Goal: Task Accomplishment & Management: Use online tool/utility

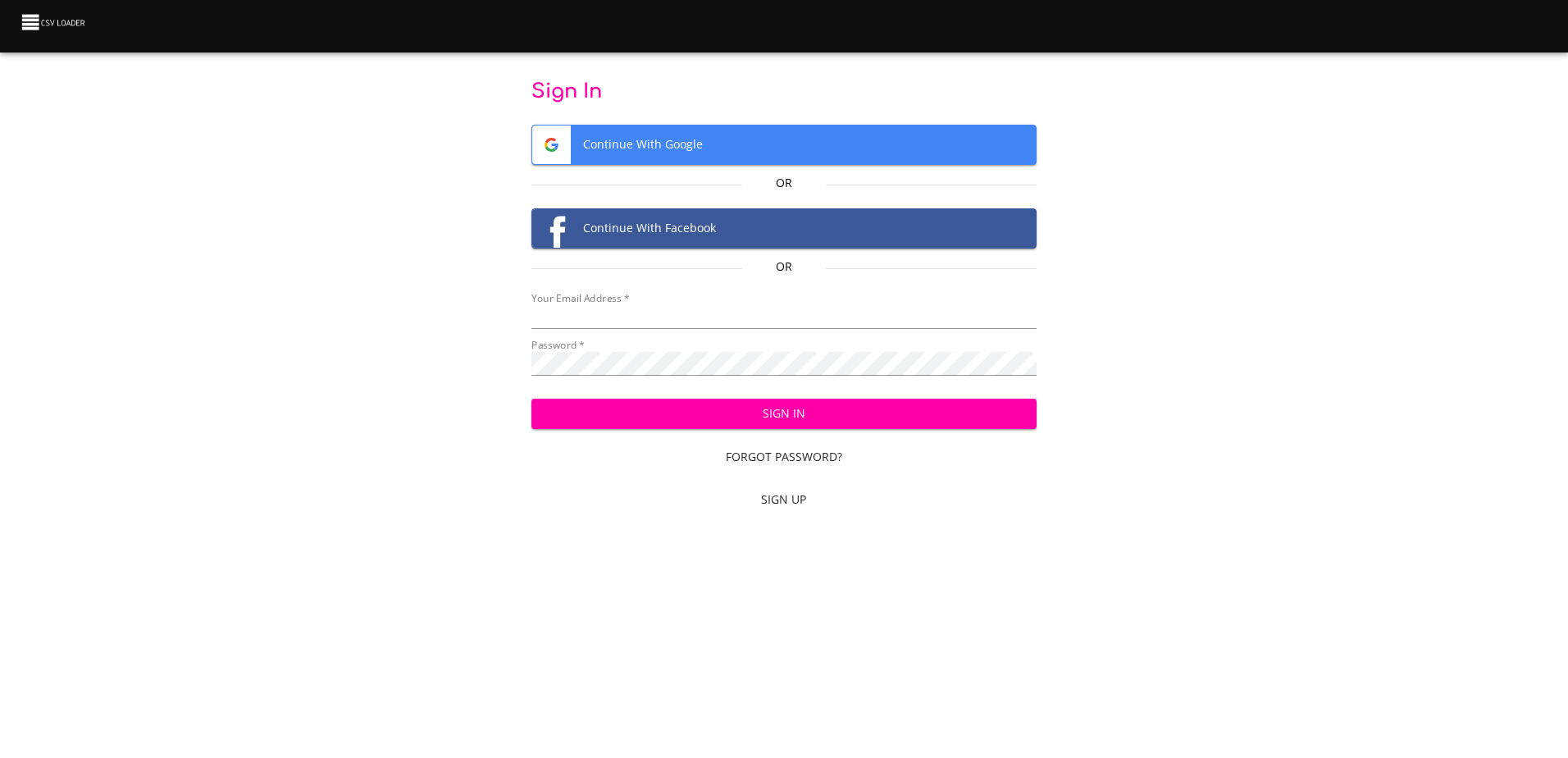
type input "[EMAIL_ADDRESS][DOMAIN_NAME]"
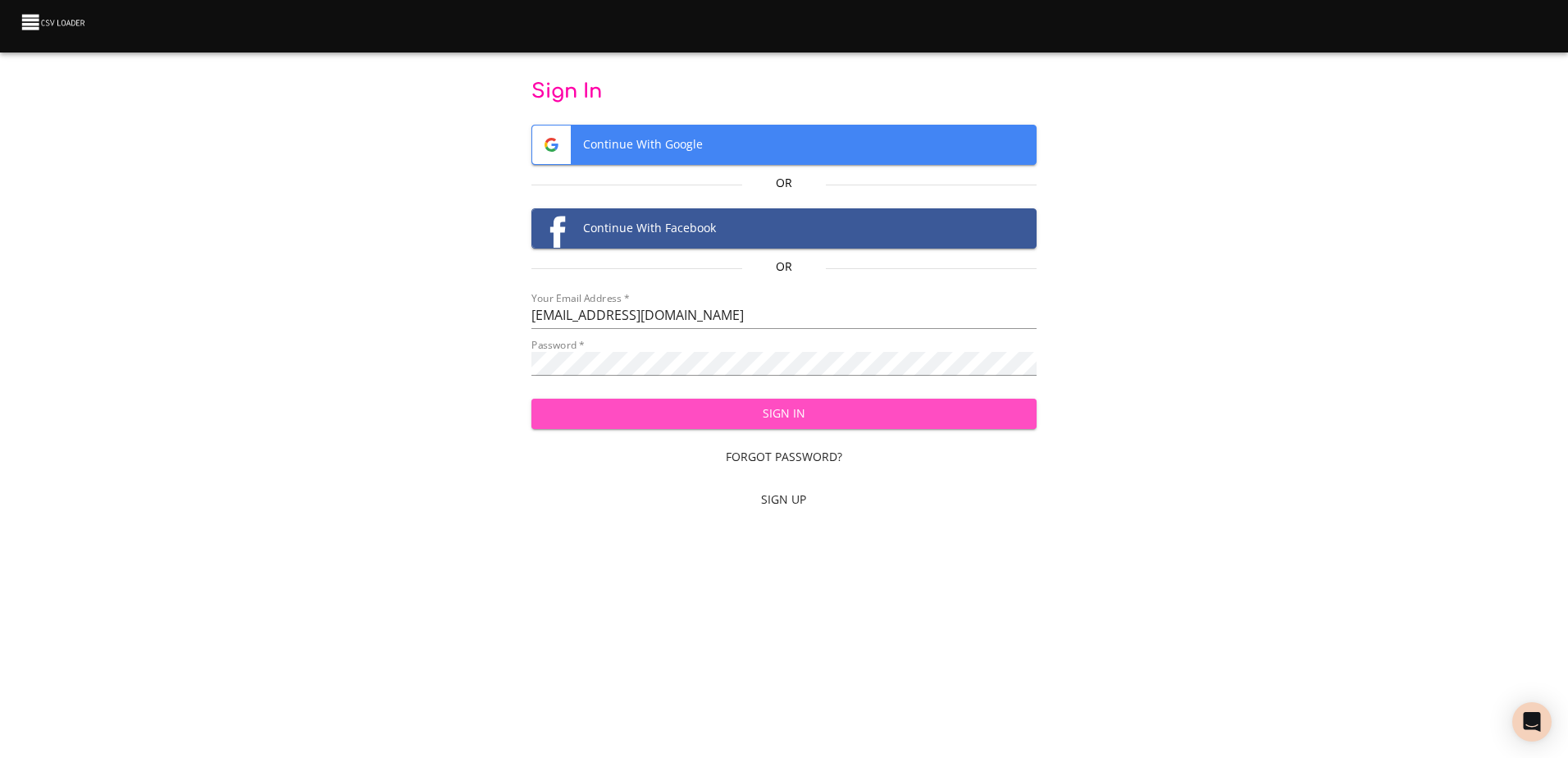
click at [832, 422] on span "Sign In" at bounding box center [784, 414] width 479 height 20
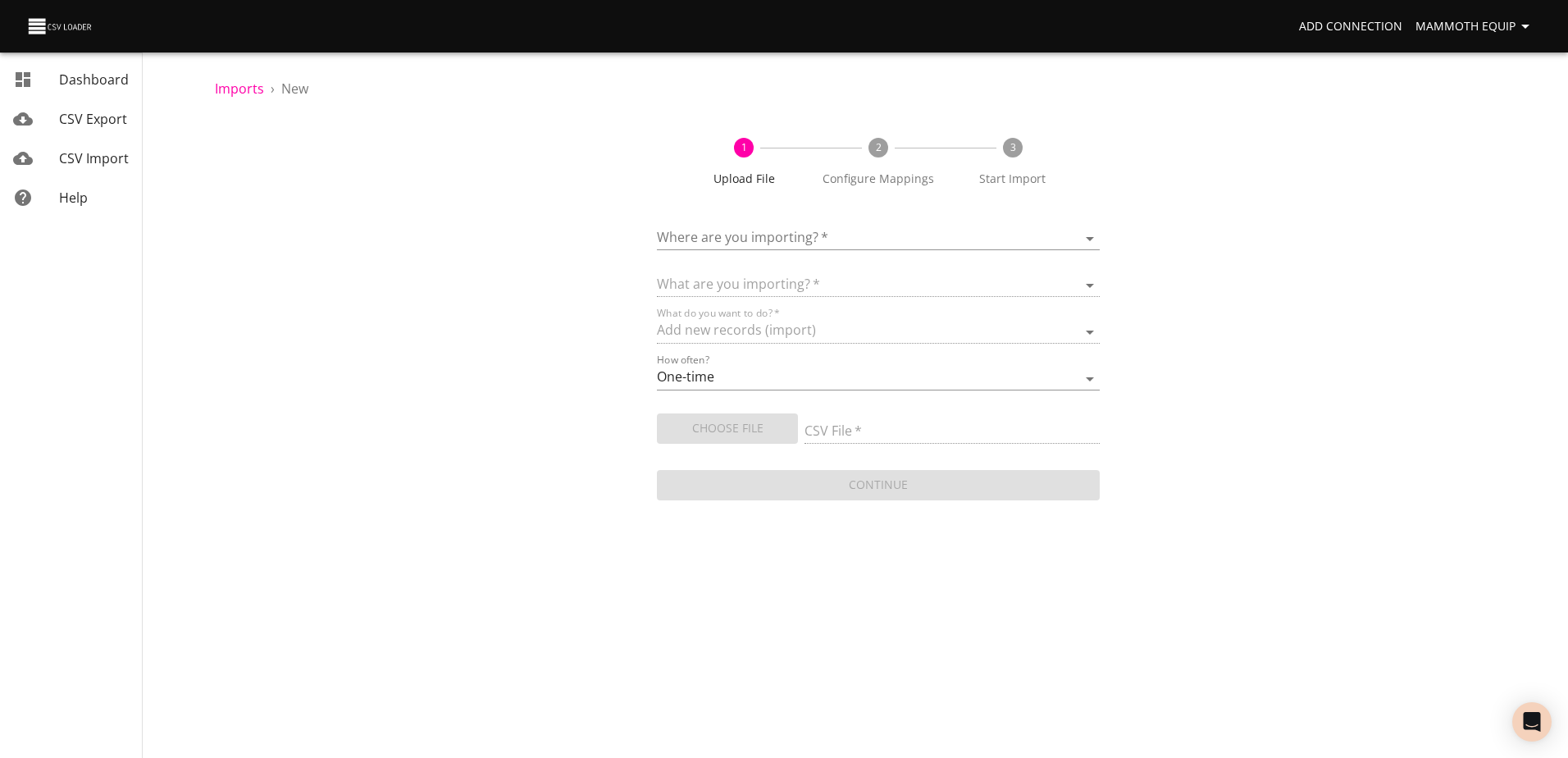
click at [1087, 238] on body "Add Connection Mammoth Equip Dashboard CSV Export CSV Import Help Imports › New…" at bounding box center [784, 379] width 1568 height 758
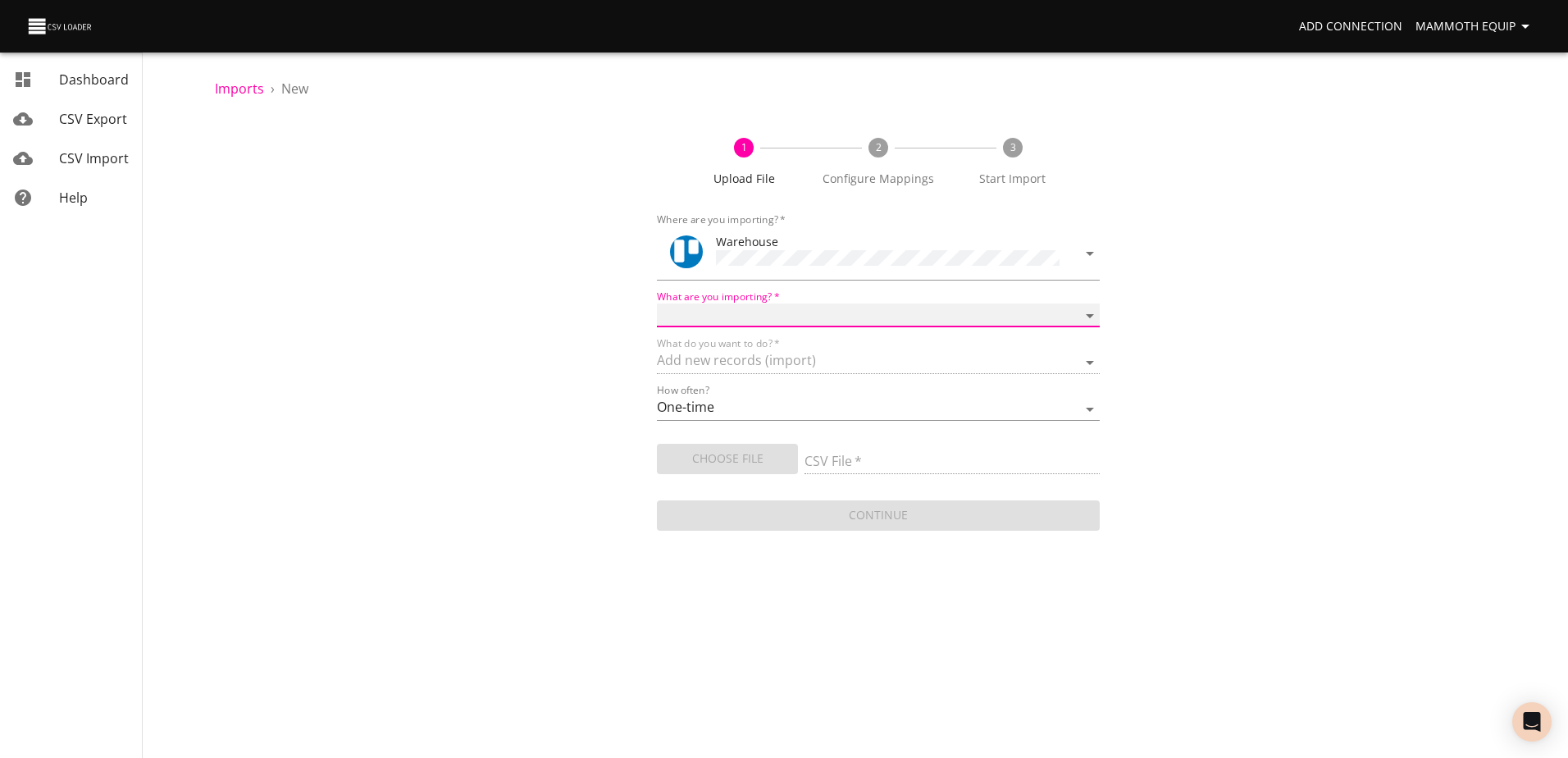
click at [1092, 310] on select "Boards Cards Checkitems Checklists" at bounding box center [878, 316] width 442 height 24
select select "cards"
click at [657, 304] on select "Boards Cards Checkitems Checklists" at bounding box center [878, 316] width 442 height 24
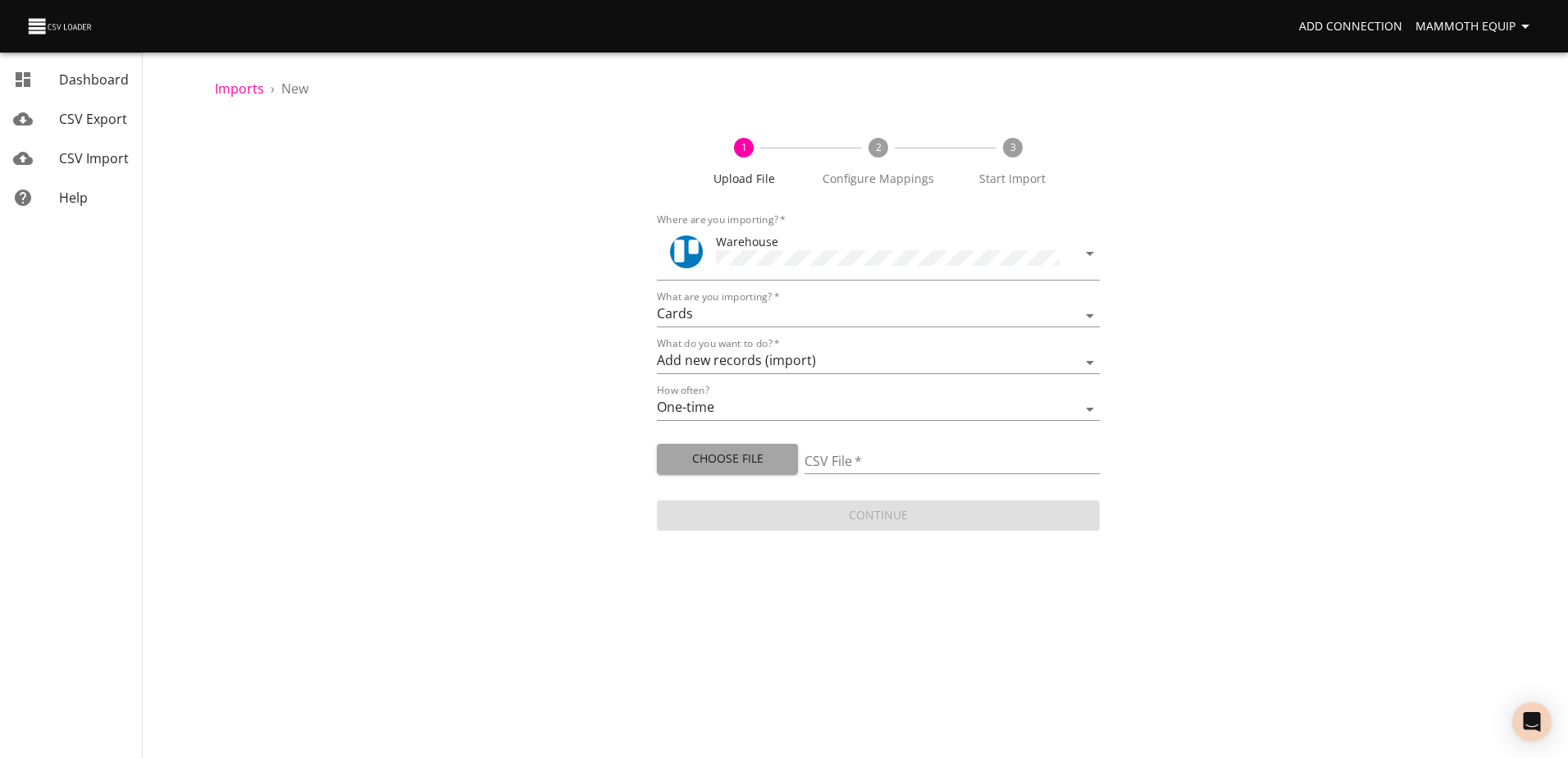
click at [749, 449] on span "Choose File" at bounding box center [727, 459] width 115 height 20
type input "Import1.xlsx"
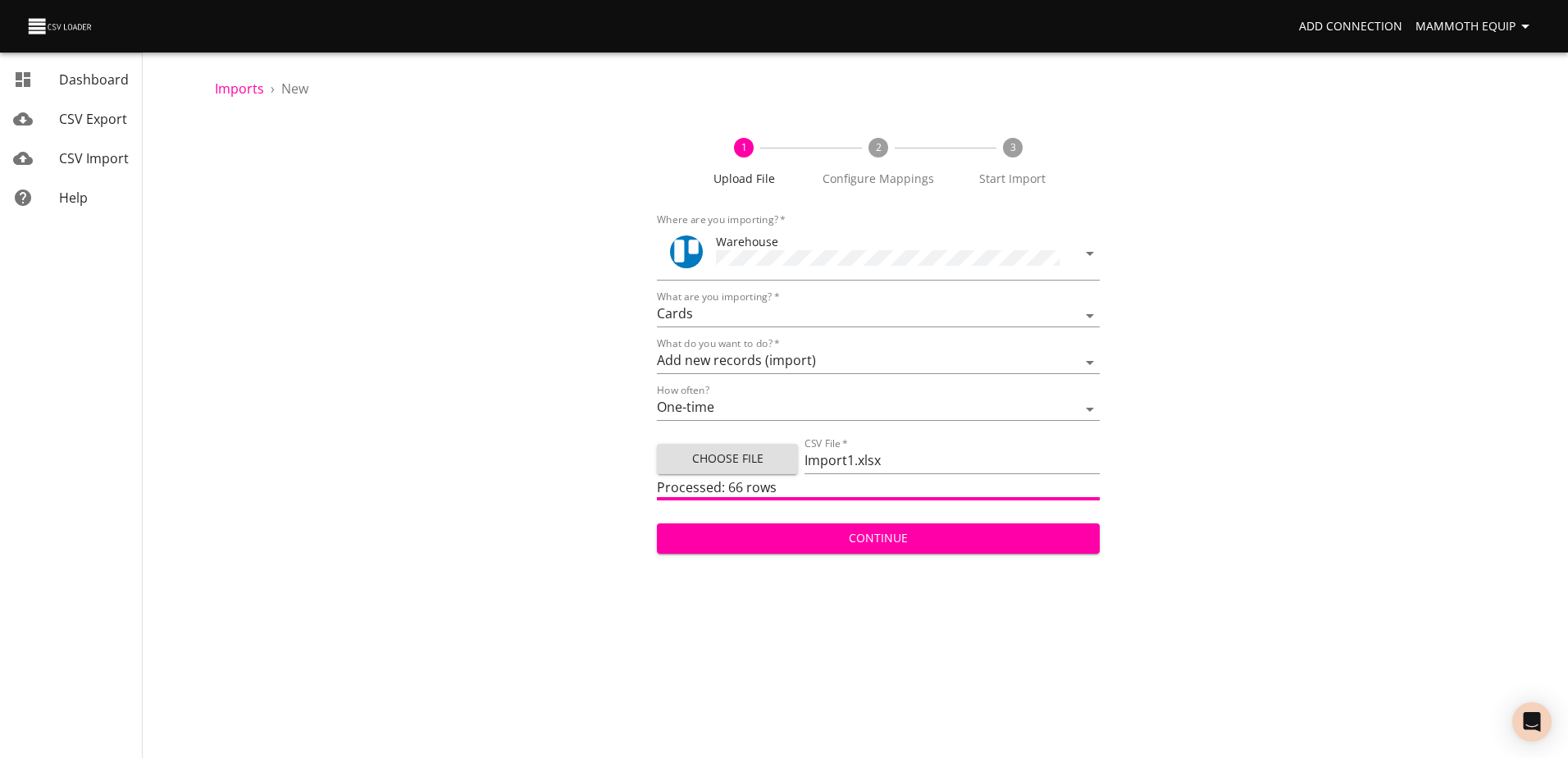
click at [933, 541] on span "Continue" at bounding box center [877, 539] width 415 height 20
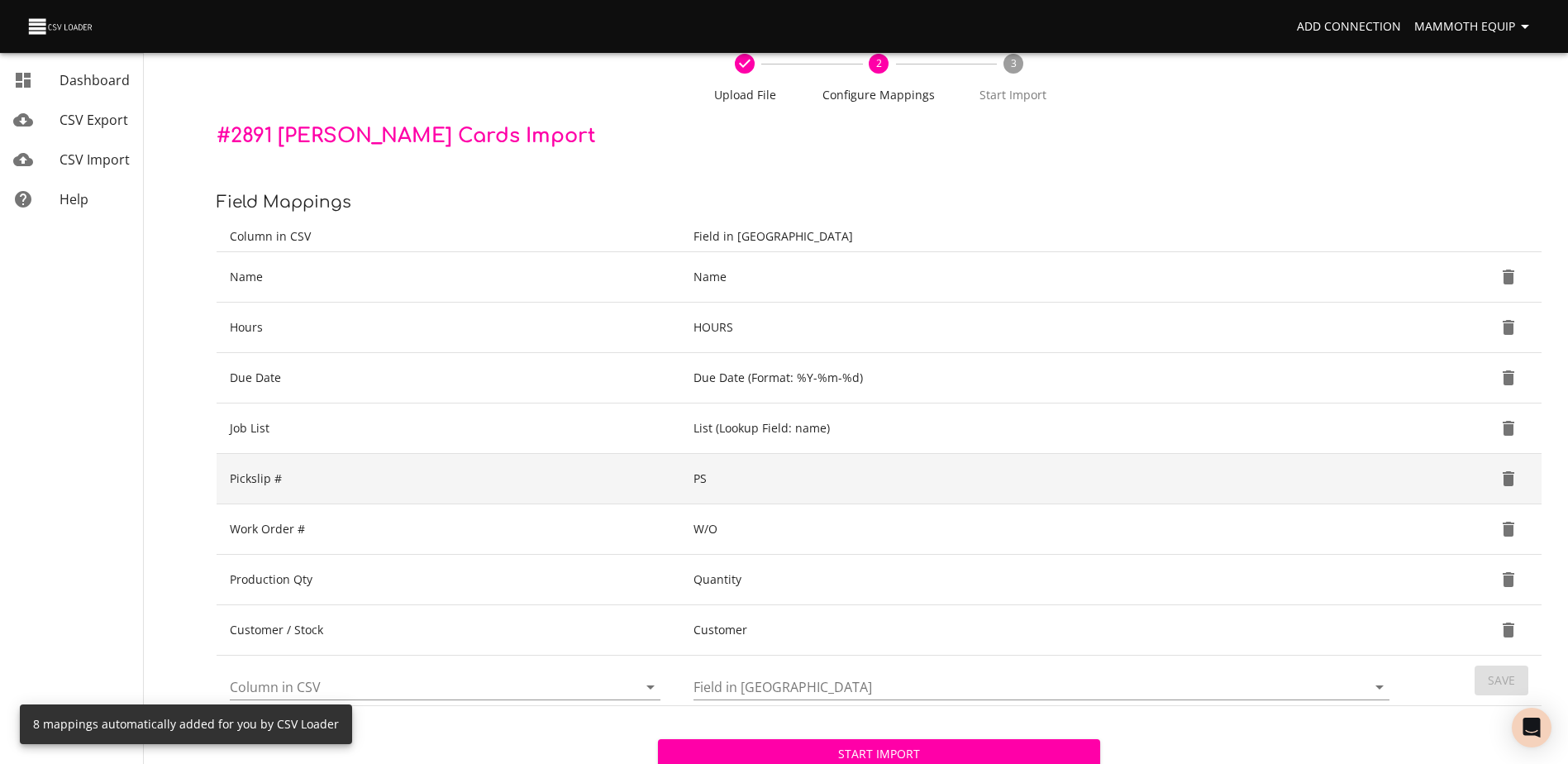
scroll to position [174, 0]
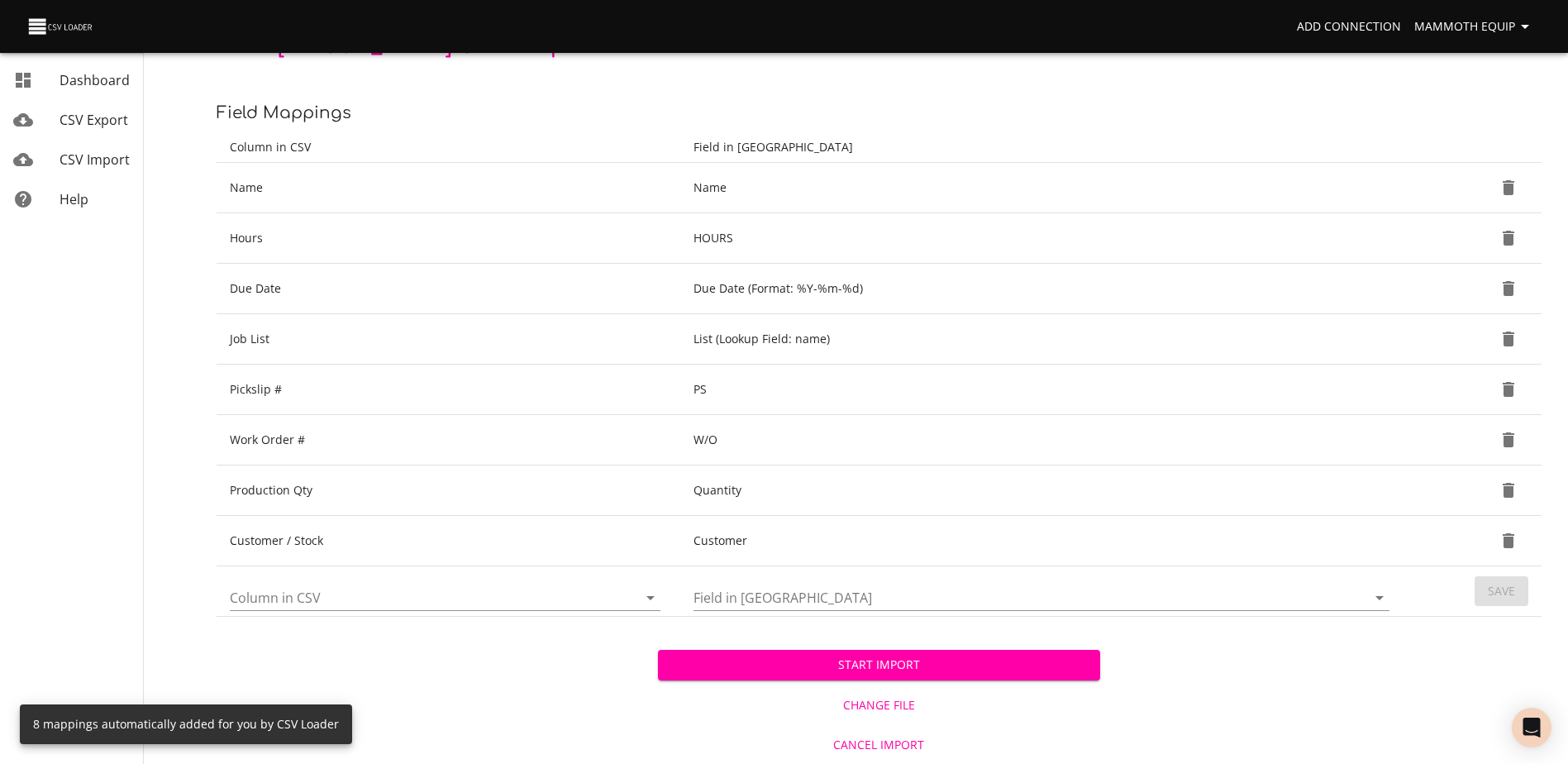
click at [766, 667] on span "Start Import" at bounding box center [879, 665] width 415 height 21
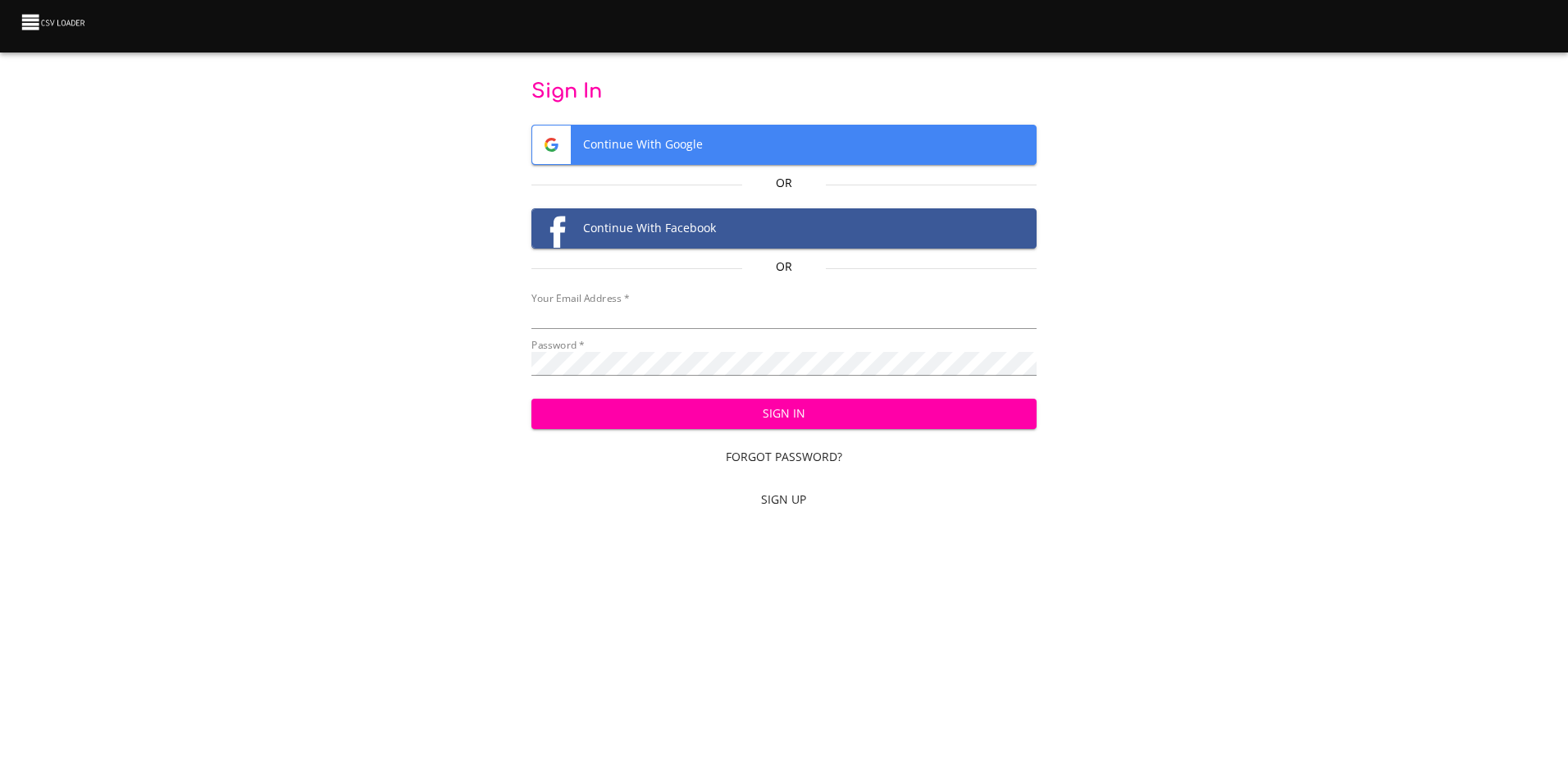
type input "mammothequipment10@gmail.com"
drag, startPoint x: 0, startPoint y: 0, endPoint x: 724, endPoint y: 419, distance: 836.5
click at [724, 419] on span "Sign In" at bounding box center [784, 414] width 479 height 20
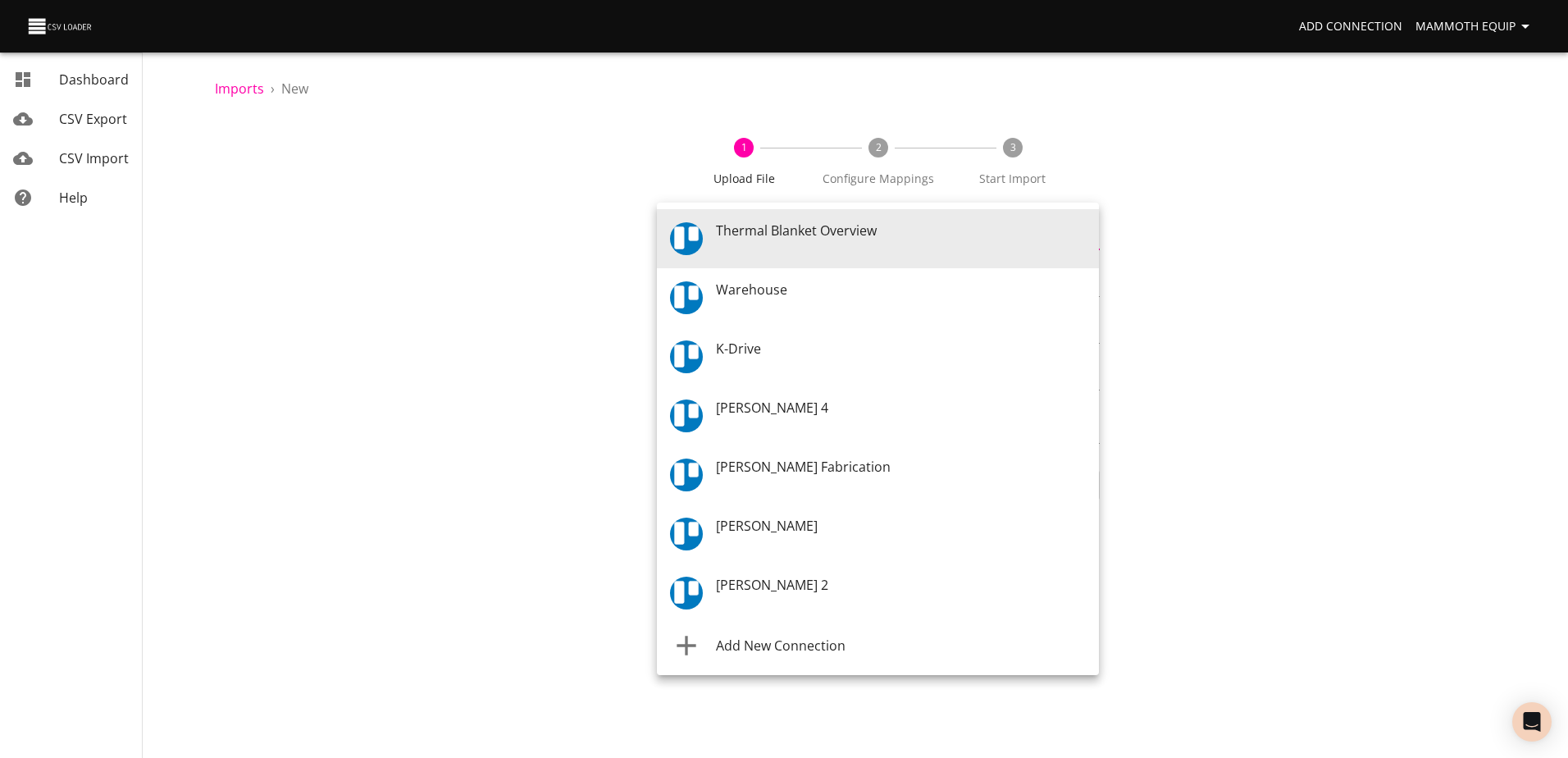
click at [1087, 239] on body "Add Connection Mammoth Equip Dashboard CSV Export CSV Import Help Imports › New…" at bounding box center [784, 379] width 1568 height 758
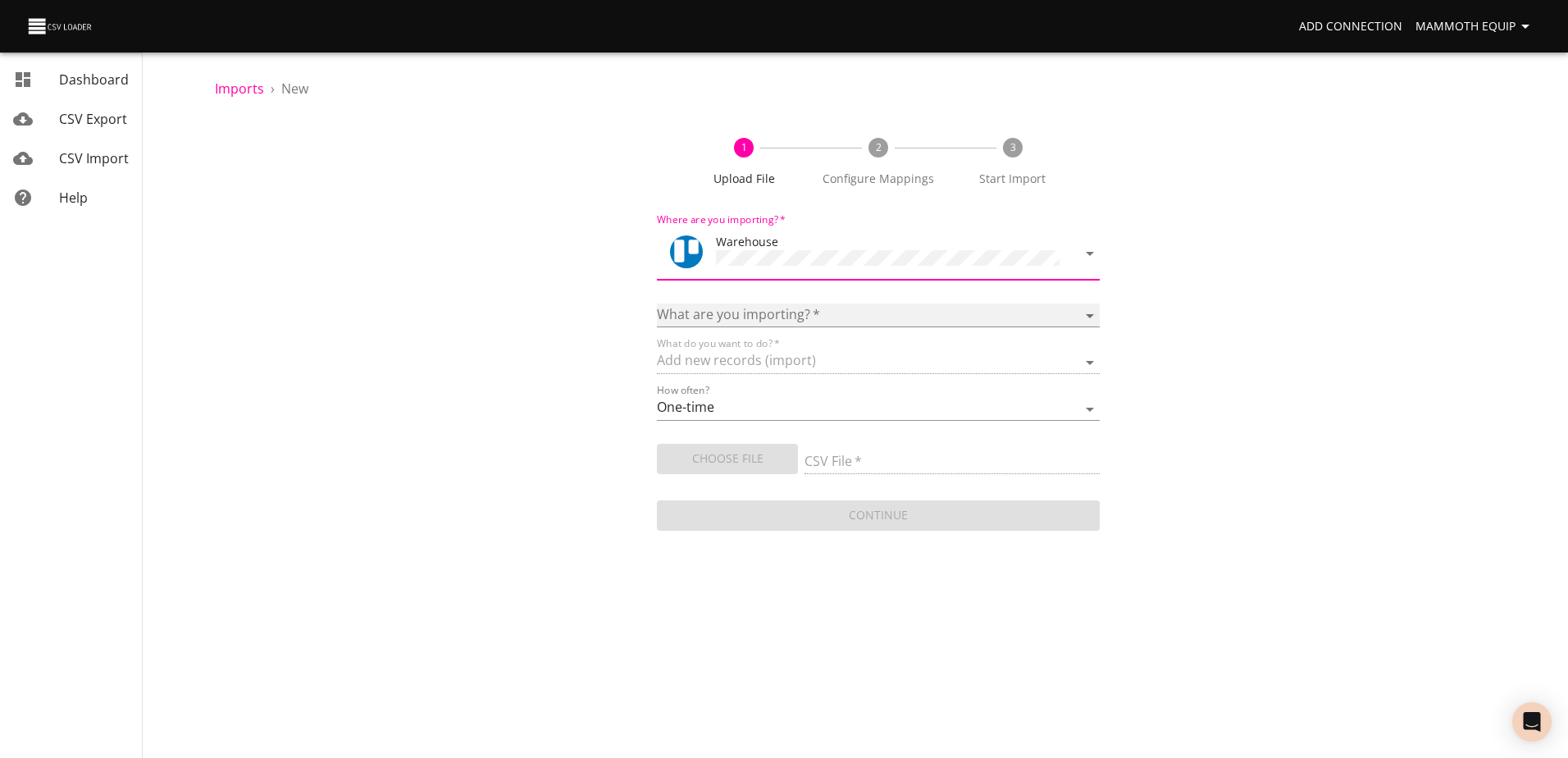
click at [1086, 316] on select "Boards Cards Checkitems Checklists" at bounding box center [878, 316] width 442 height 24
select select "cards"
click at [657, 304] on select "Boards Cards Checkitems Checklists" at bounding box center [878, 316] width 442 height 24
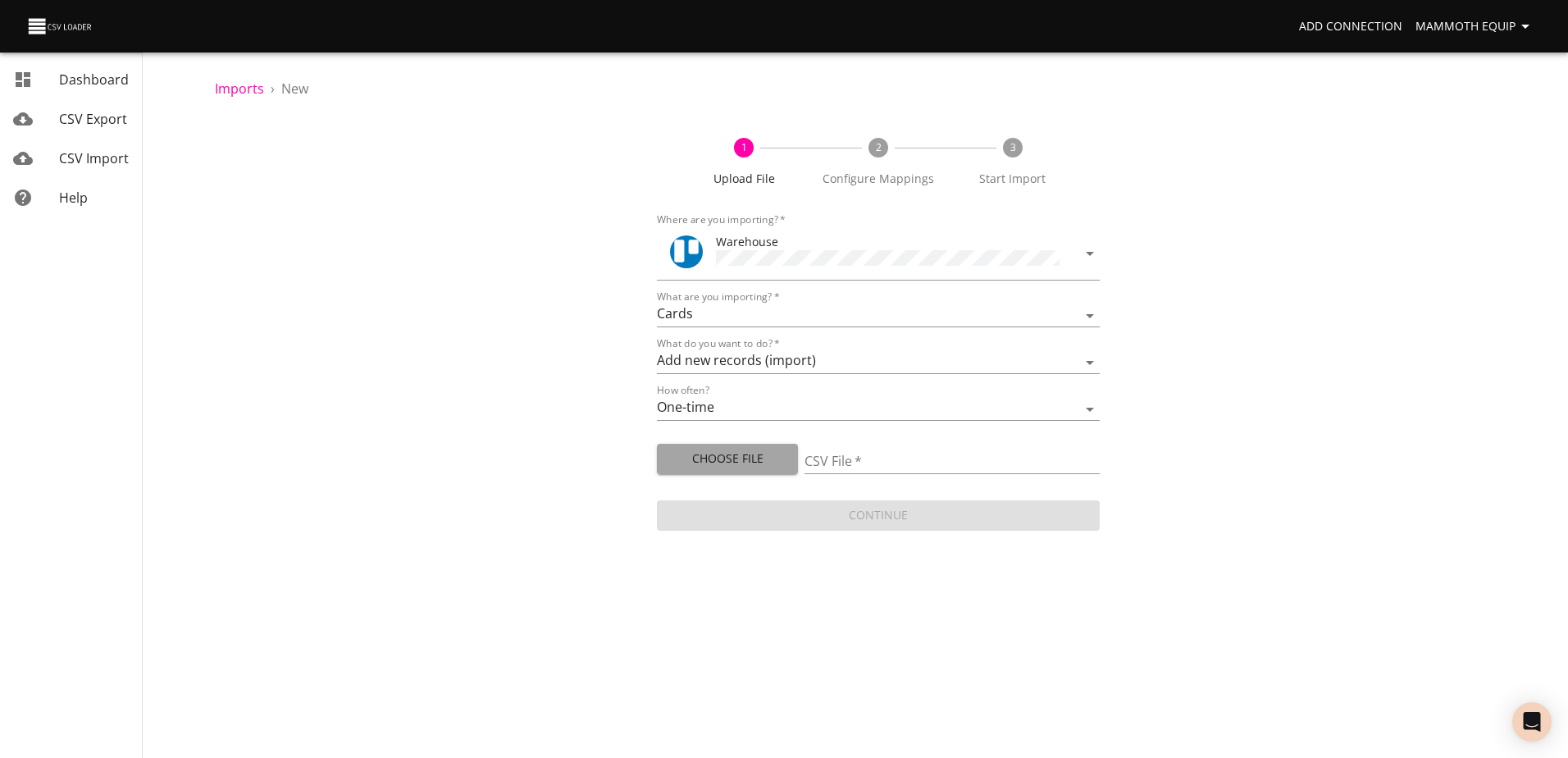
click at [708, 461] on span "Choose File" at bounding box center [727, 459] width 115 height 20
type input "Import1.xlsx"
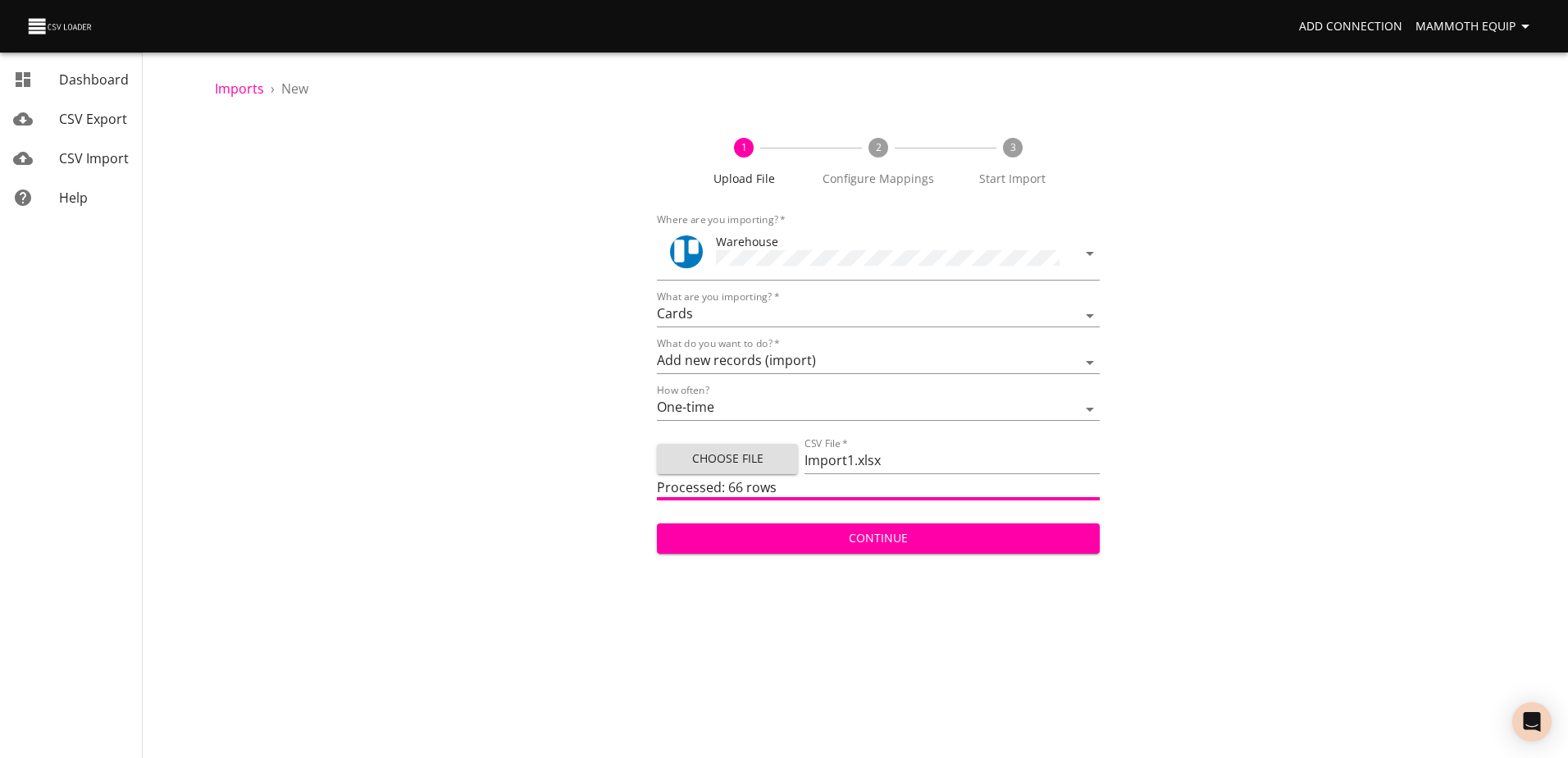
click at [817, 541] on span "Continue" at bounding box center [877, 539] width 415 height 20
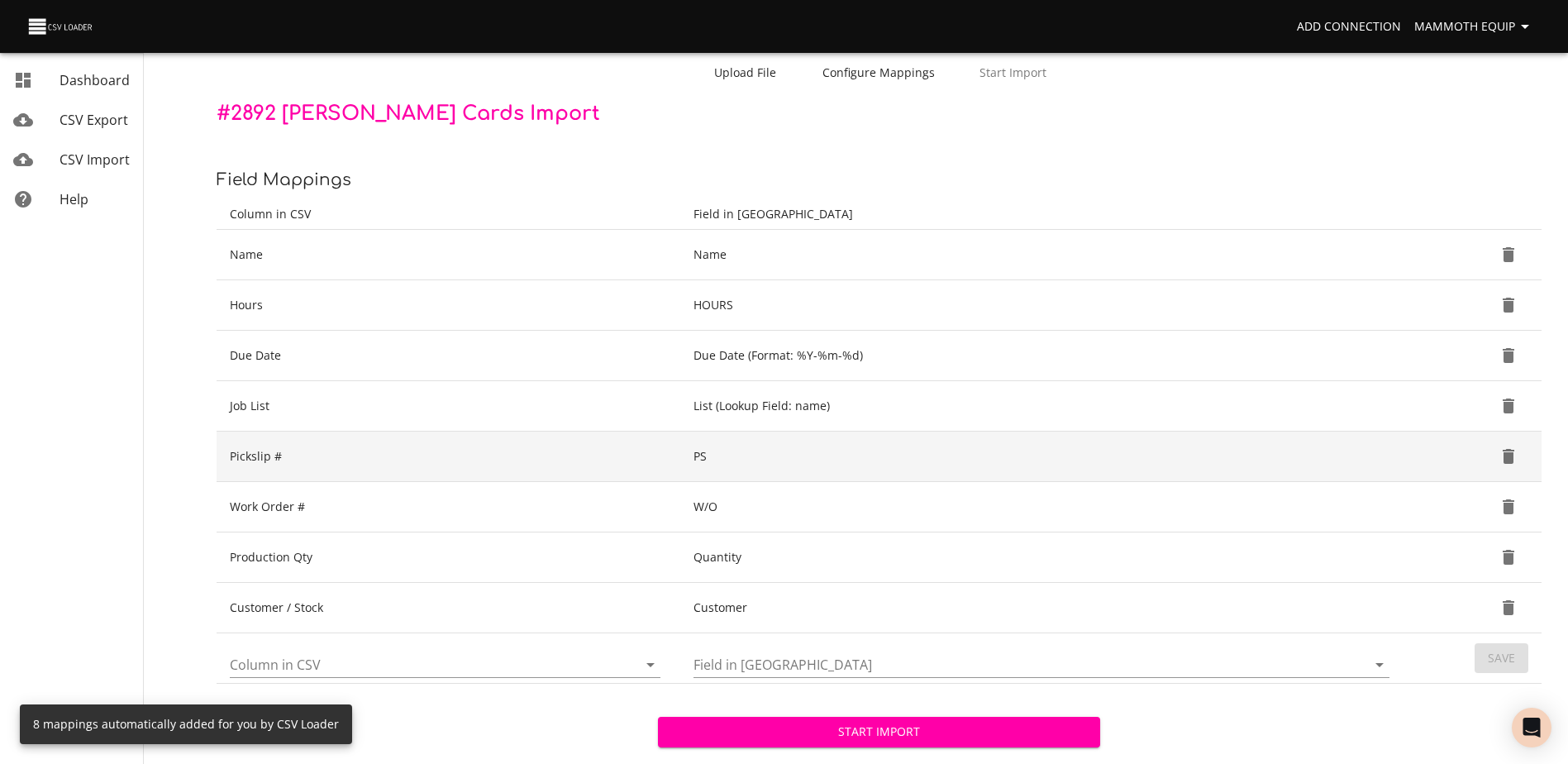
scroll to position [174, 0]
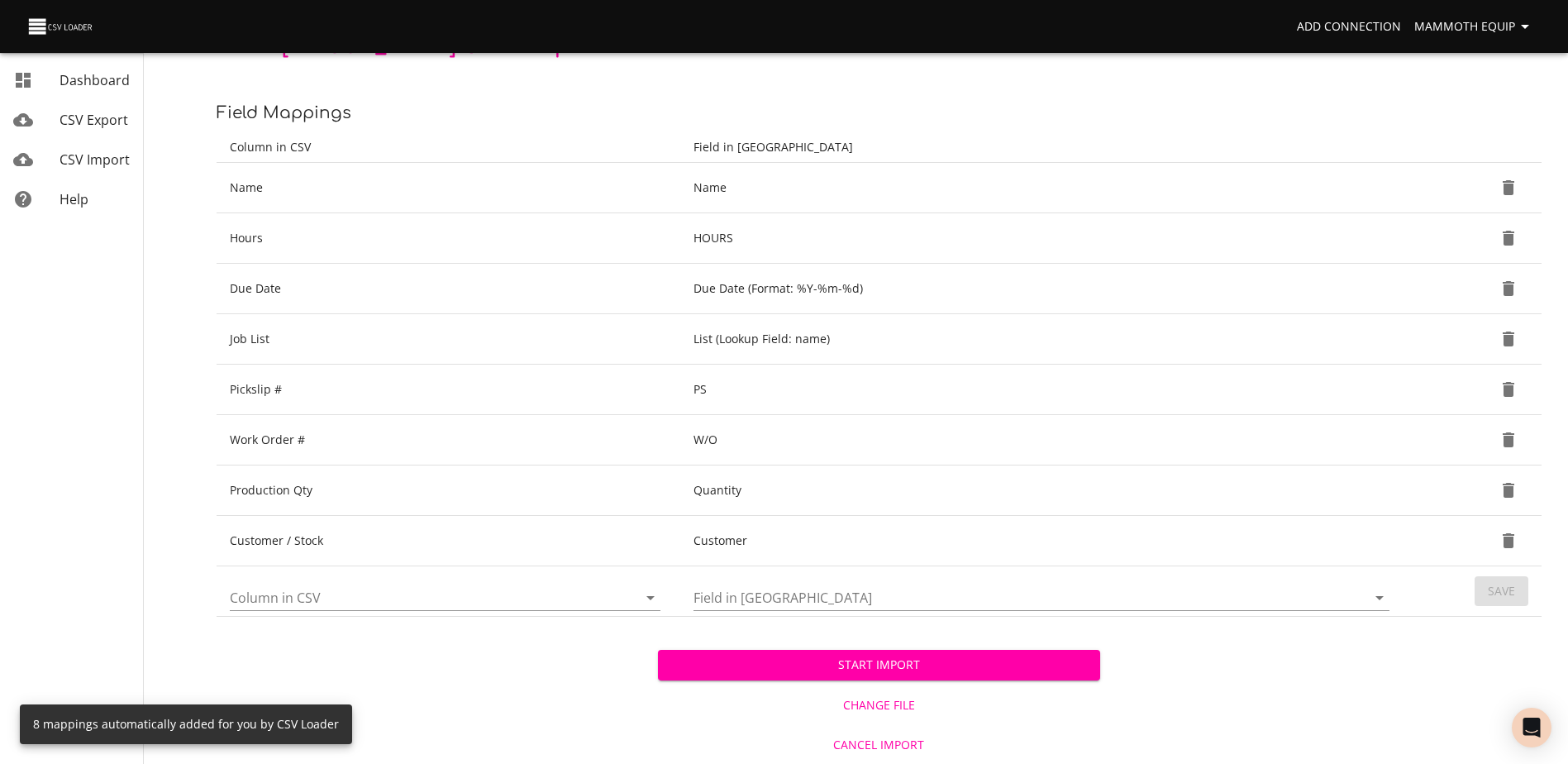
click at [828, 665] on span "Start Import" at bounding box center [879, 665] width 415 height 21
